Goal: Check status

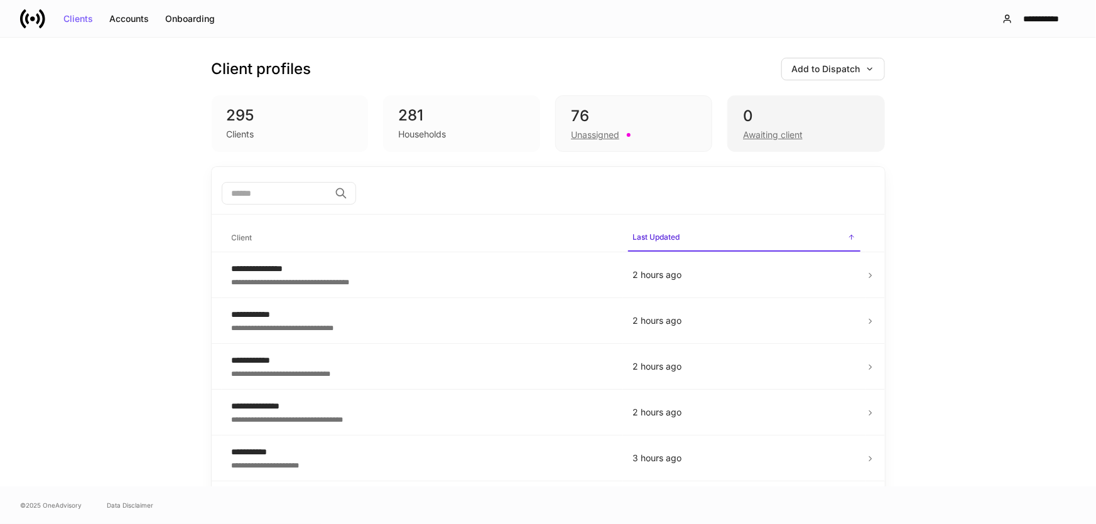
click at [747, 123] on div "0" at bounding box center [806, 116] width 126 height 20
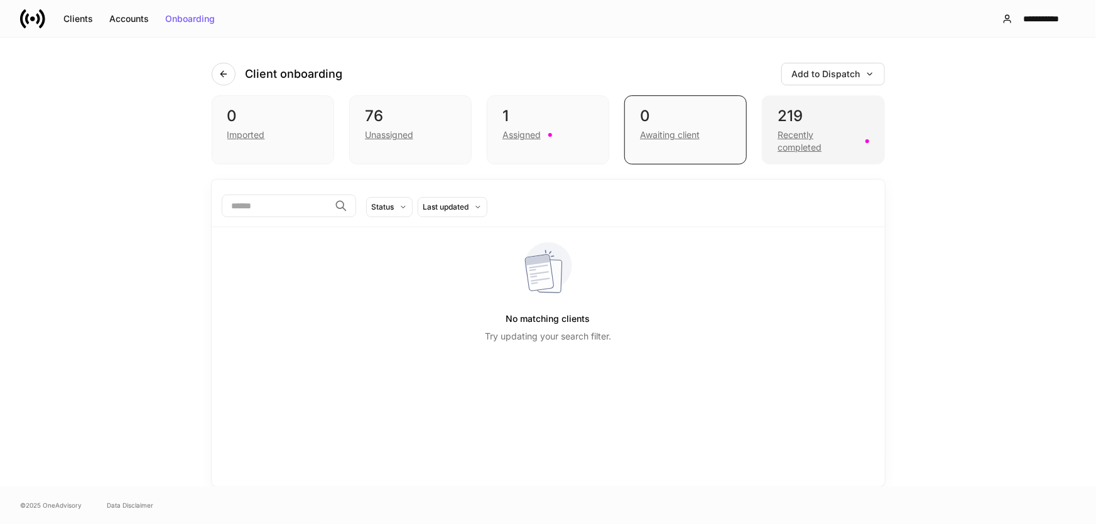
click at [809, 132] on div "Recently completed" at bounding box center [818, 141] width 80 height 25
